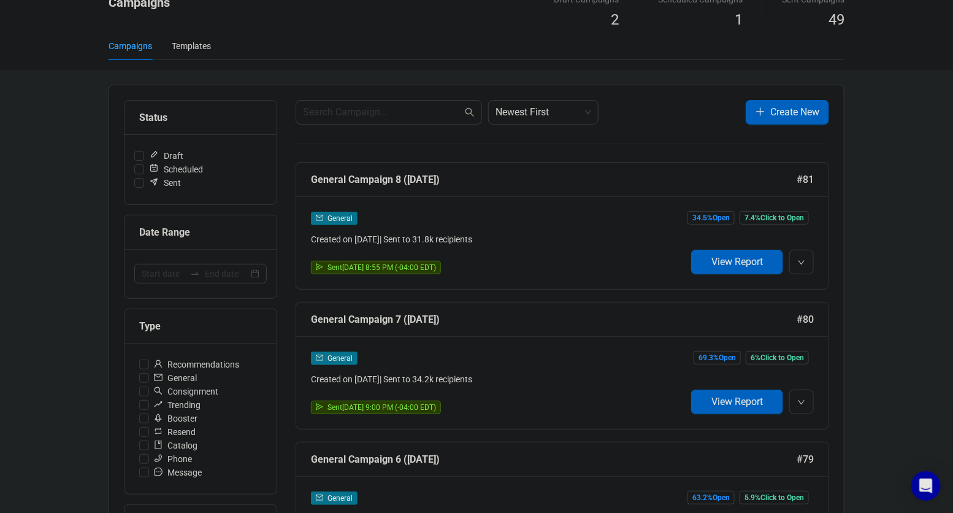
scroll to position [87, 0]
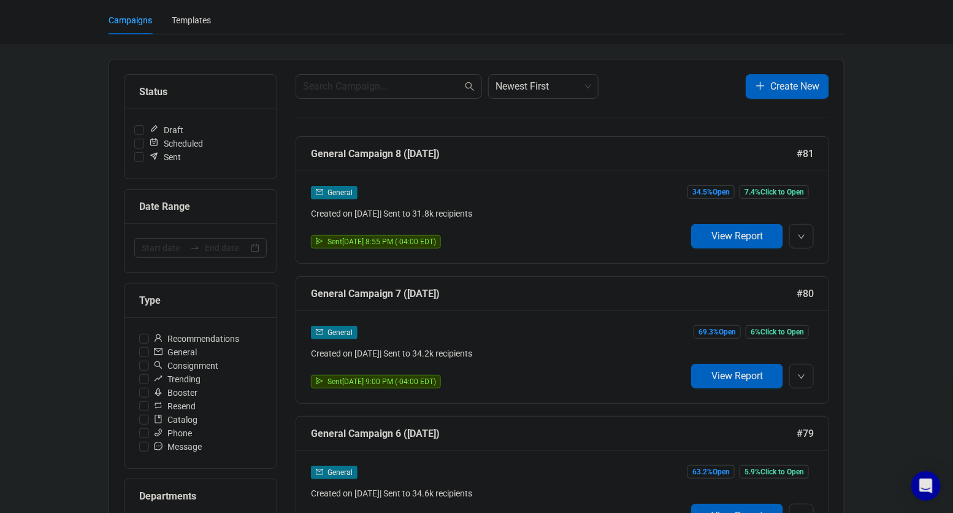
click at [426, 320] on div "General Created on [DATE] | Sent to 34.2k recipients Sent [DATE] 9:00 PM (-04:0…" at bounding box center [562, 356] width 532 height 93
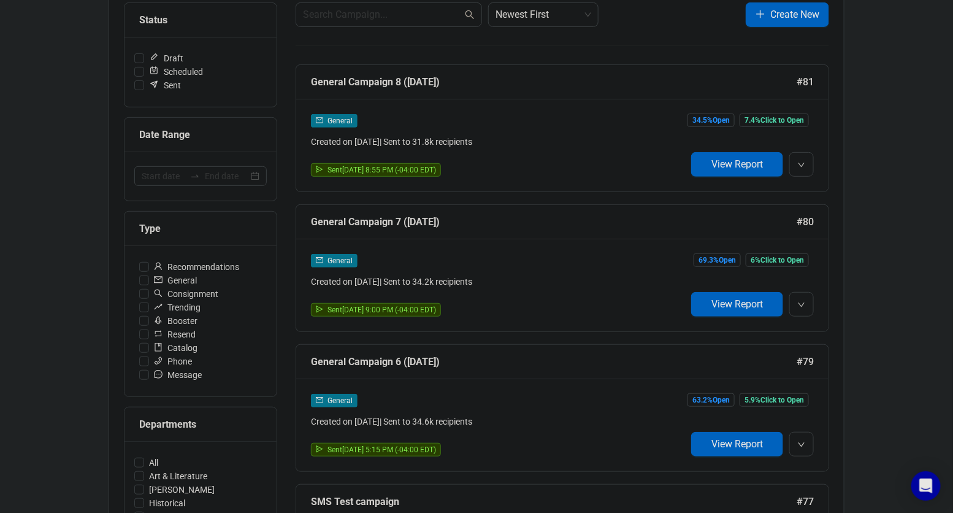
scroll to position [228, 0]
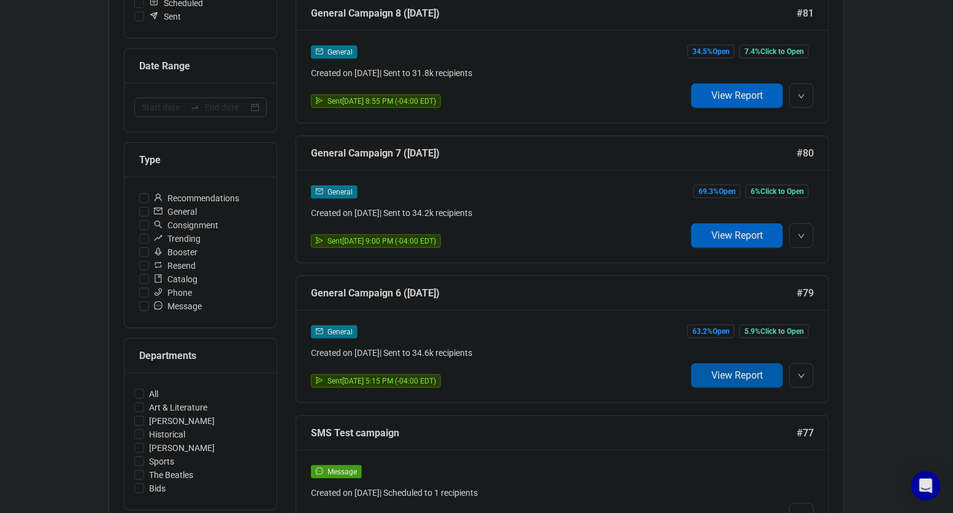
click at [735, 378] on span "View Report" at bounding box center [737, 375] width 52 height 12
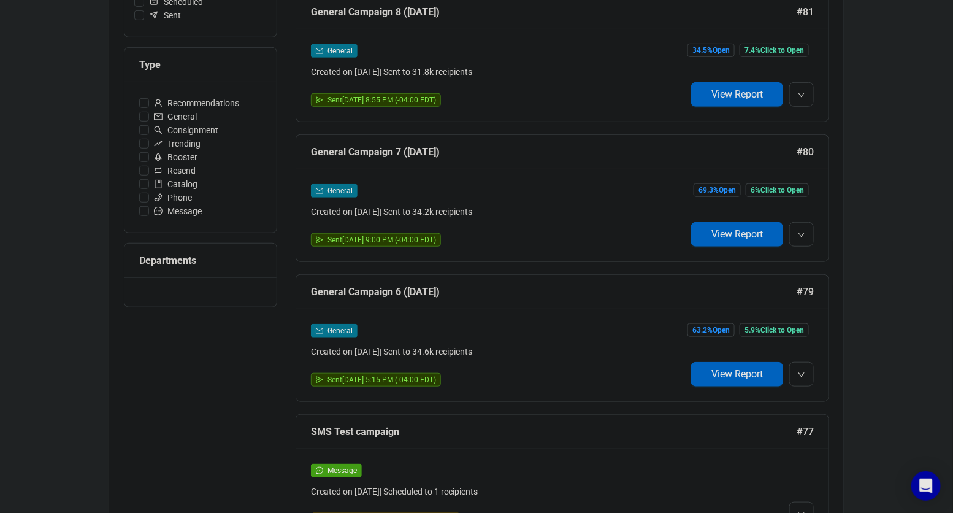
scroll to position [229, 0]
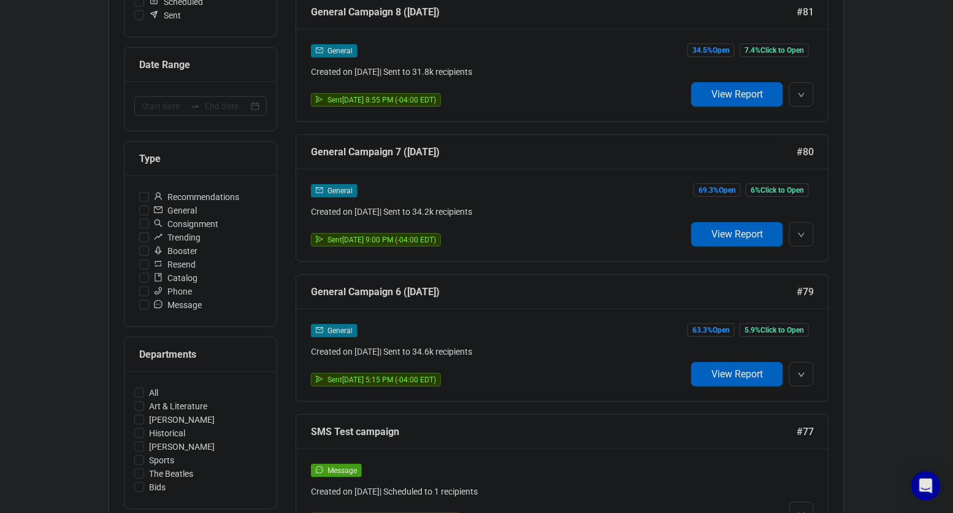
click at [469, 191] on div "General" at bounding box center [498, 190] width 375 height 14
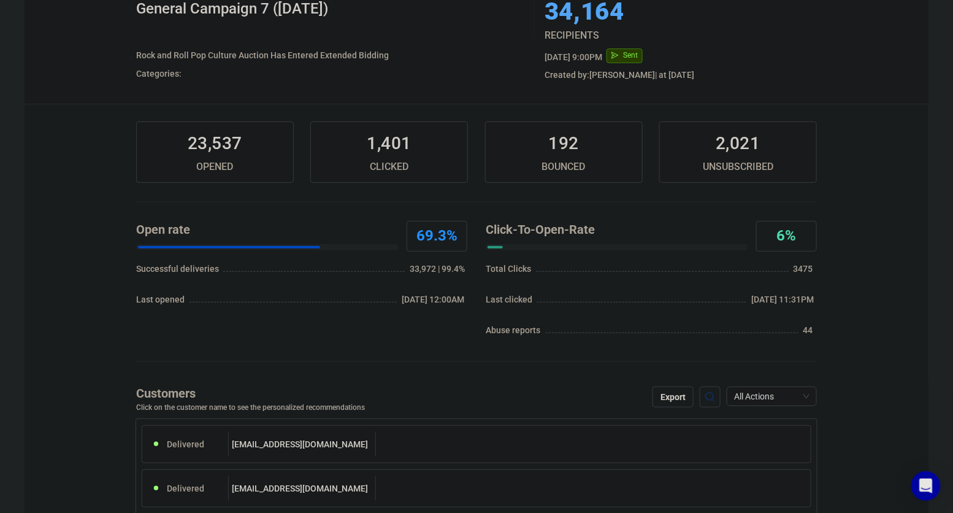
scroll to position [22, 0]
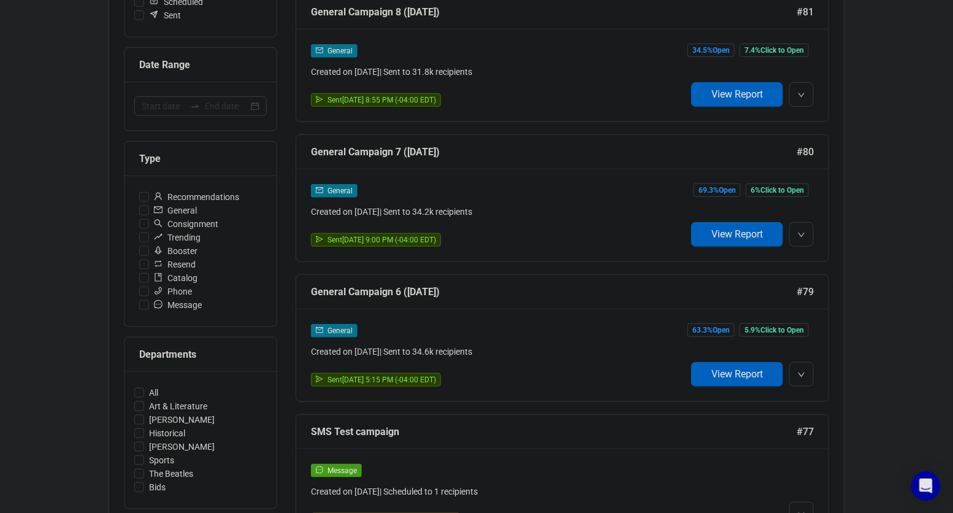
scroll to position [229, 0]
click at [714, 371] on span "View Report" at bounding box center [737, 373] width 52 height 12
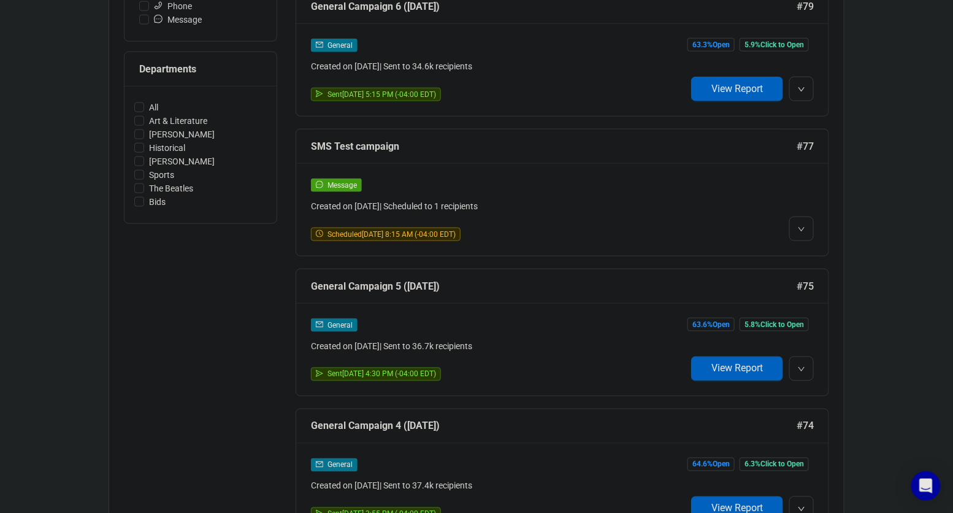
scroll to position [567, 0]
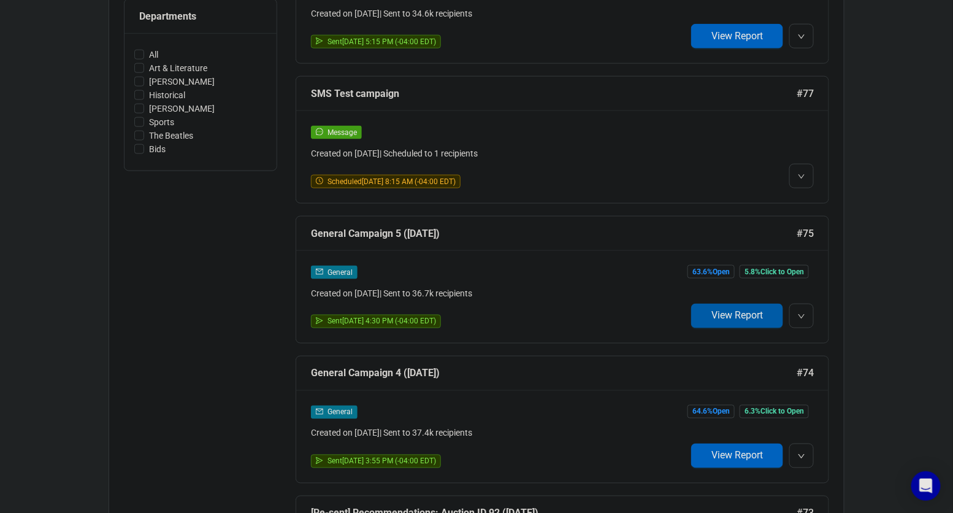
click at [712, 321] on button "View Report" at bounding box center [737, 316] width 92 height 25
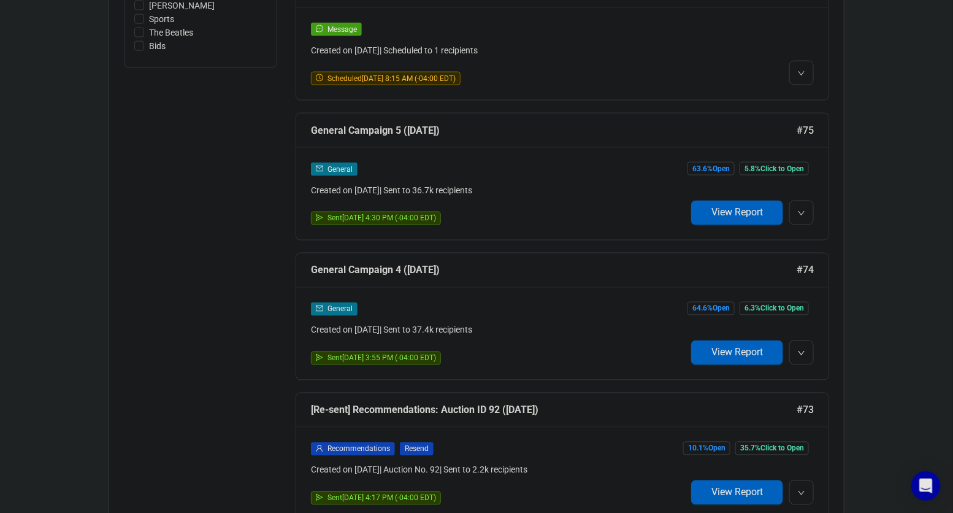
scroll to position [678, 0]
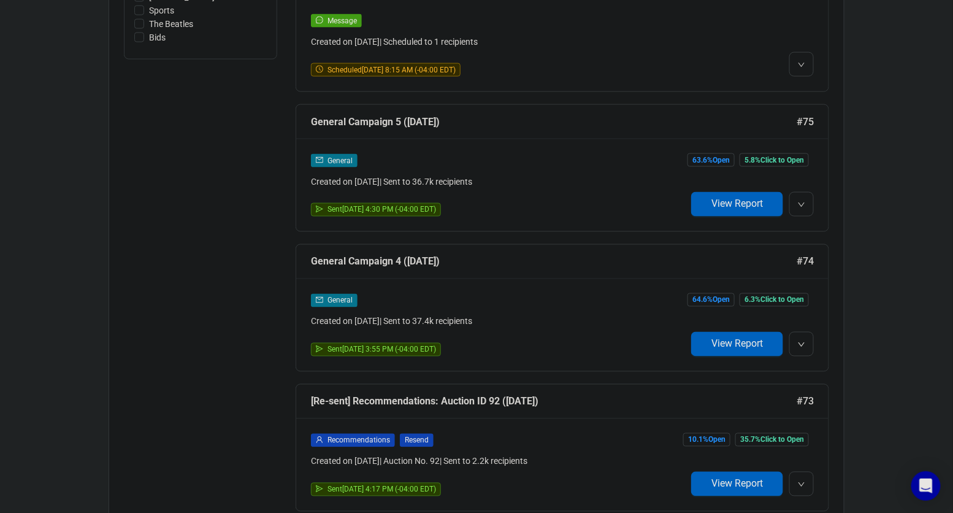
click at [740, 356] on div "General Created on [DATE] | Sent to 37.4k recipients Sent [DATE] 3:55 PM (-04:0…" at bounding box center [562, 324] width 532 height 93
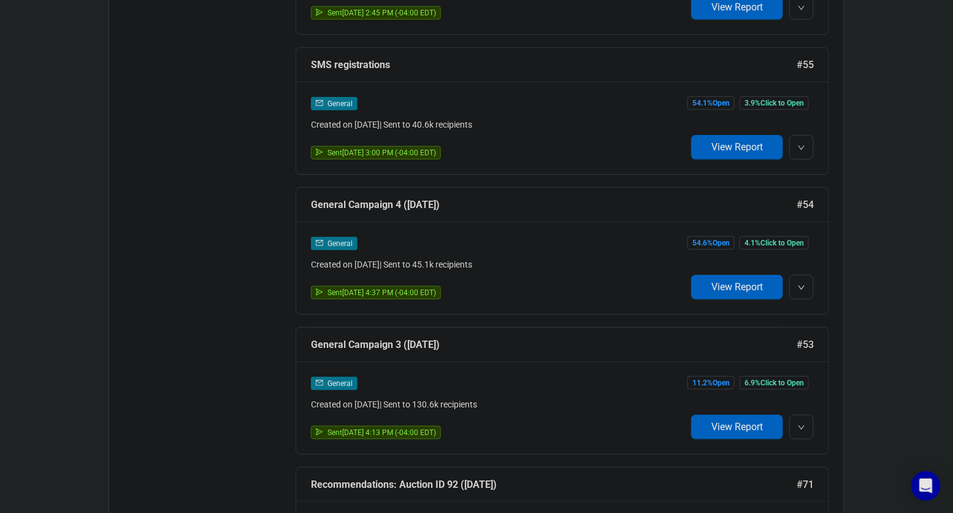
scroll to position [1994, 0]
click at [718, 425] on button "View Report" at bounding box center [737, 426] width 92 height 25
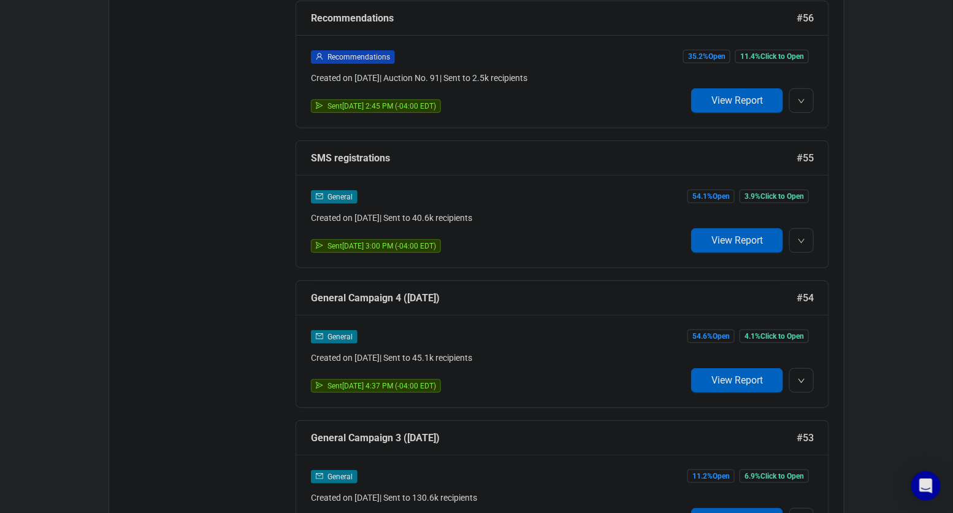
scroll to position [1651, 0]
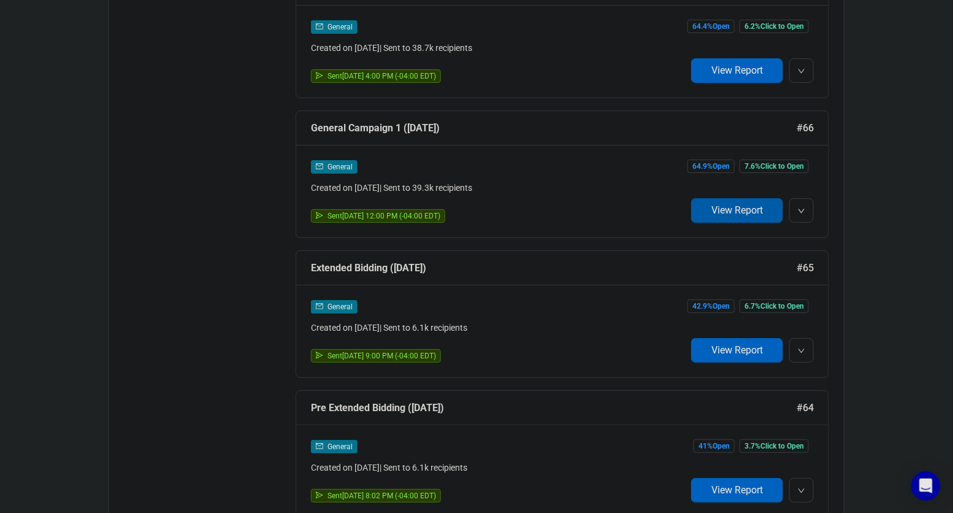
click at [737, 213] on button "View Report" at bounding box center [737, 210] width 92 height 25
